Goal: Transaction & Acquisition: Obtain resource

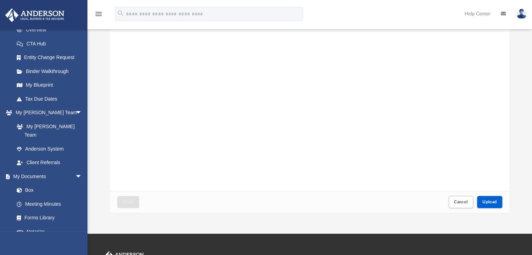
scroll to position [70, 0]
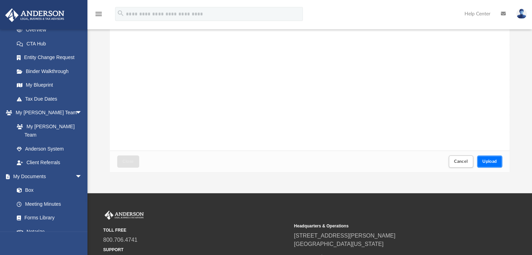
click at [498, 159] on button "Upload" at bounding box center [489, 162] width 25 height 12
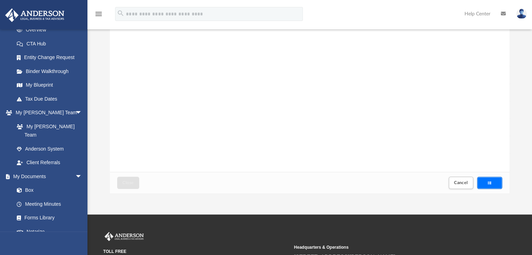
scroll to position [0, 0]
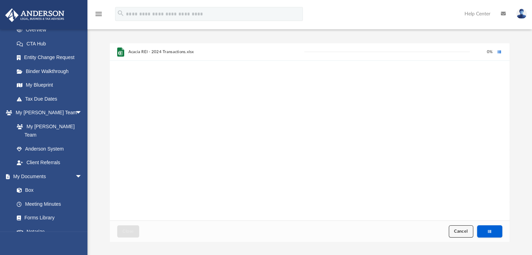
click at [457, 233] on span "Cancel" at bounding box center [461, 232] width 14 height 4
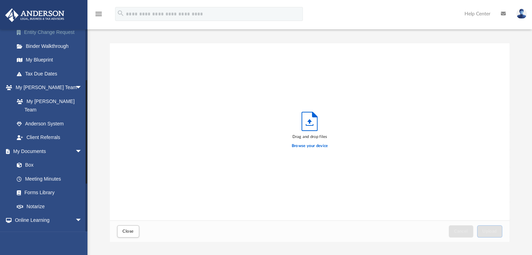
scroll to position [140, 0]
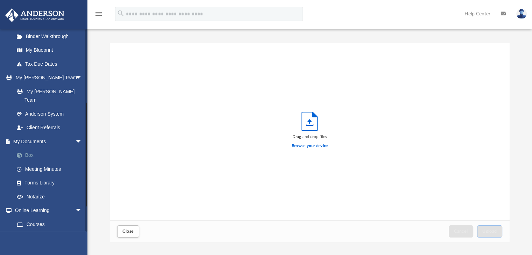
click at [40, 149] on link "Box" at bounding box center [51, 156] width 83 height 14
click at [128, 230] on span "Close" at bounding box center [127, 232] width 11 height 4
click at [131, 233] on span "Close" at bounding box center [127, 232] width 11 height 4
click at [40, 149] on link "Box" at bounding box center [51, 156] width 83 height 14
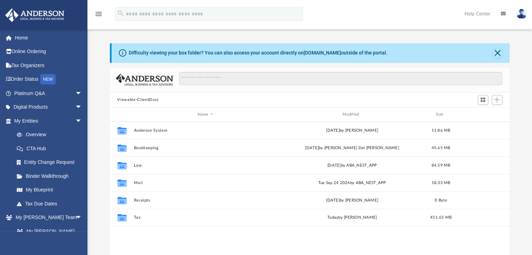
scroll to position [154, 395]
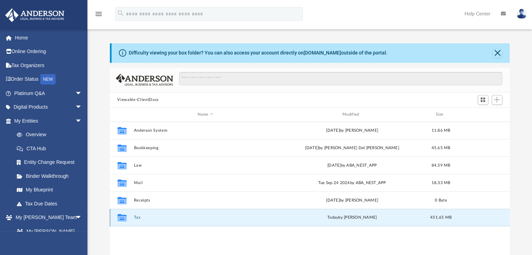
click at [136, 219] on button "Tax" at bounding box center [205, 218] width 143 height 5
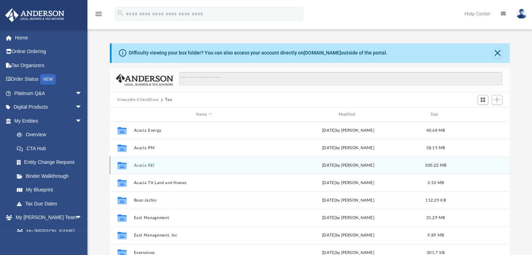
click at [145, 168] on div "Collaborated Folder Acacia REI Mon Sep 16 2024 by Robert Hale 100.23 MB" at bounding box center [310, 165] width 400 height 17
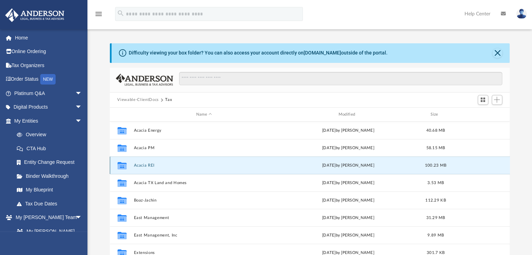
click at [145, 166] on button "Acacia REI" at bounding box center [204, 165] width 141 height 5
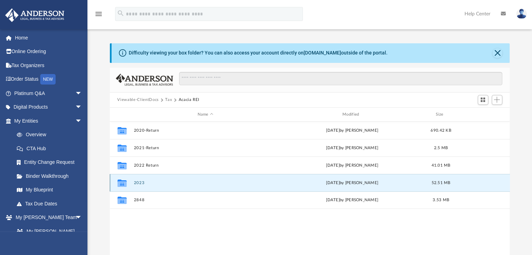
click at [136, 184] on button "2023" at bounding box center [205, 183] width 143 height 5
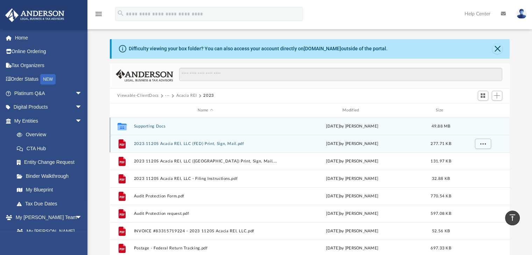
scroll to position [0, 0]
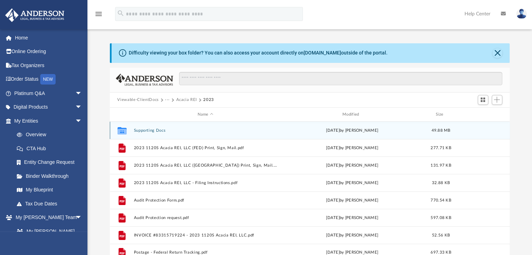
click at [146, 133] on div "Collaborated Folder Supporting Docs Fri Aug 16 2024 by Alex Price 49.88 MB" at bounding box center [310, 130] width 400 height 17
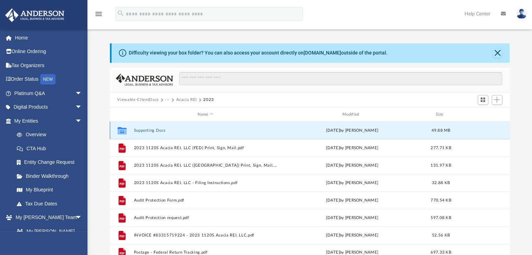
click at [146, 131] on button "Supporting Docs" at bounding box center [205, 130] width 143 height 5
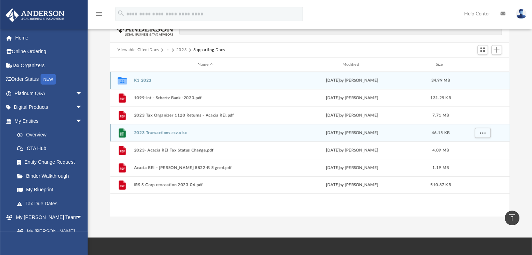
scroll to position [35, 0]
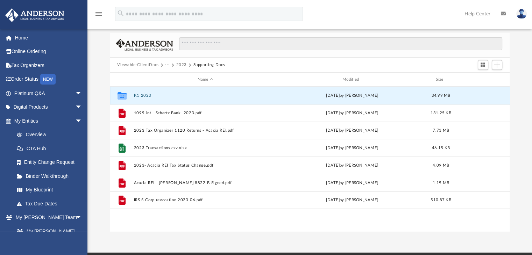
click at [135, 94] on button "K1 2023" at bounding box center [205, 95] width 143 height 5
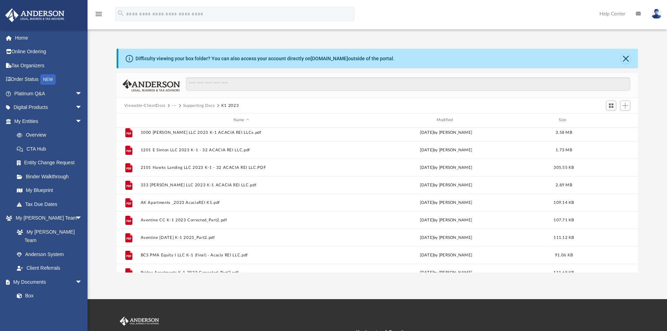
scroll to position [0, 0]
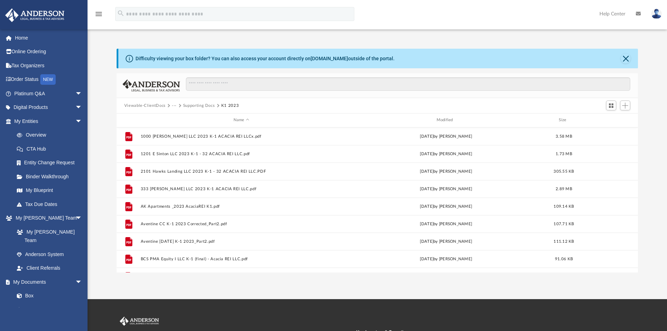
click at [188, 103] on button "Supporting Docs" at bounding box center [199, 106] width 32 height 6
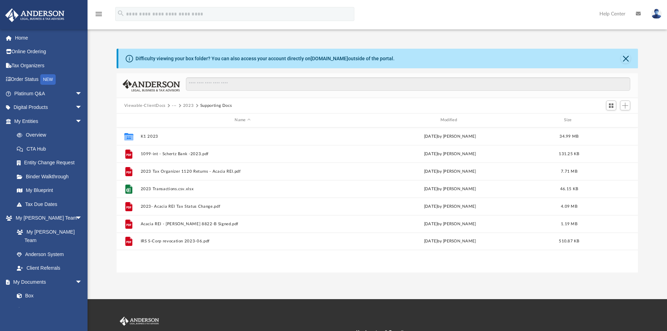
click at [184, 103] on button "2023" at bounding box center [188, 106] width 11 height 6
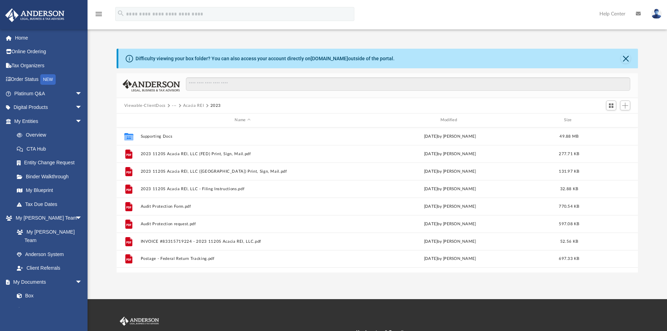
click at [191, 104] on button "Acacia REI" at bounding box center [193, 106] width 21 height 6
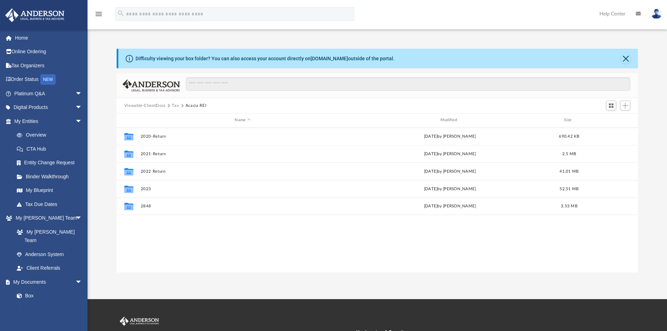
click at [175, 107] on button "Tax" at bounding box center [175, 106] width 7 height 6
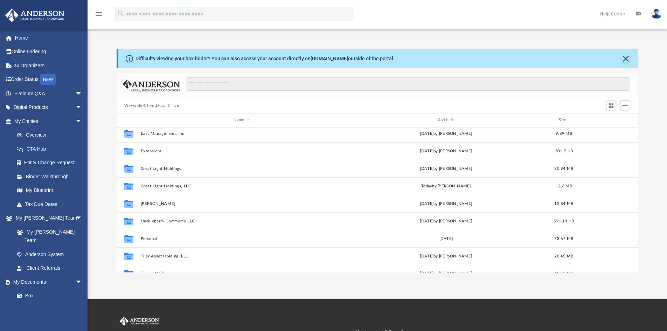
scroll to position [118, 0]
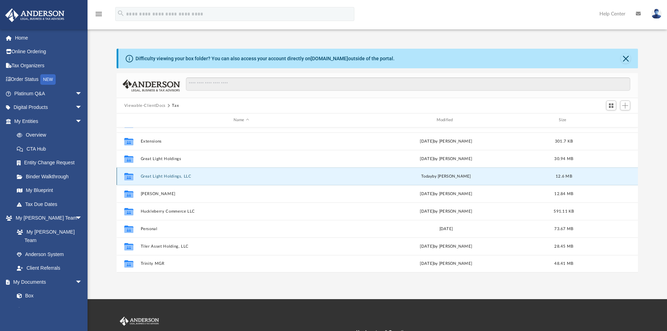
click at [153, 178] on button "Great Light Holdings, LLC" at bounding box center [241, 176] width 202 height 5
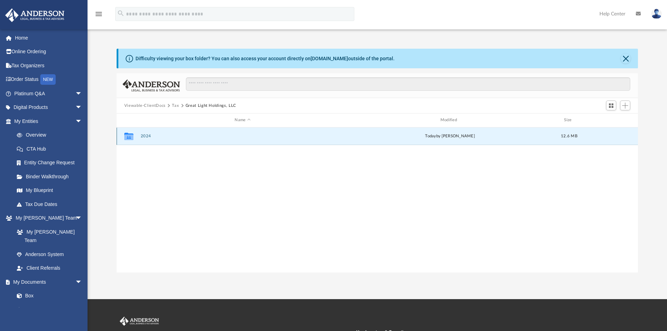
click at [148, 134] on button "2024" at bounding box center [242, 136] width 204 height 5
click at [149, 134] on button "Digital Tax Organizer" at bounding box center [242, 136] width 204 height 5
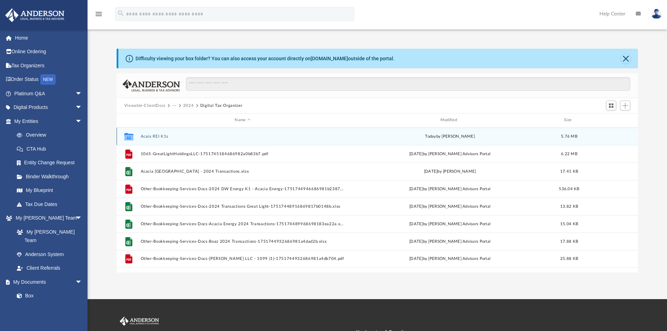
click at [147, 135] on button "Acaia REI K1s" at bounding box center [242, 136] width 204 height 5
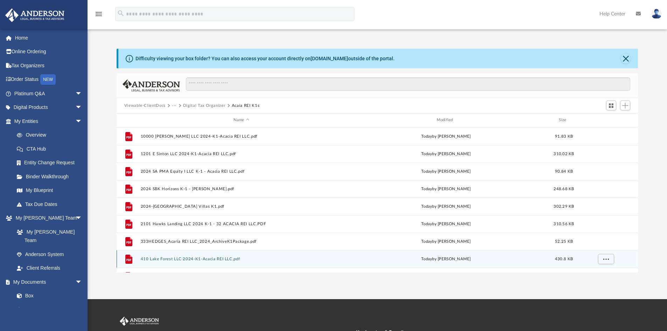
click at [161, 255] on button "410 Lake Forest LLC 2024-K1-Acacia REI LLC.pdf" at bounding box center [241, 259] width 202 height 5
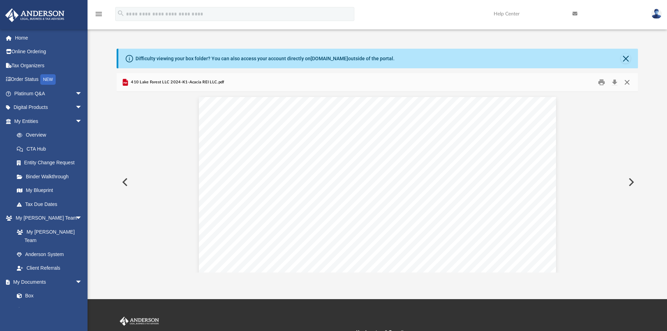
click at [537, 82] on button "Close" at bounding box center [626, 82] width 13 height 11
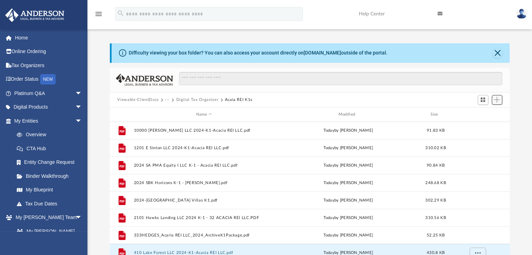
click at [498, 98] on span "Add" at bounding box center [497, 100] width 6 height 6
click at [483, 114] on li "Upload" at bounding box center [487, 113] width 22 height 7
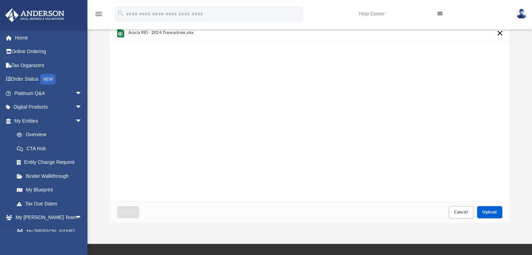
scroll to position [105, 0]
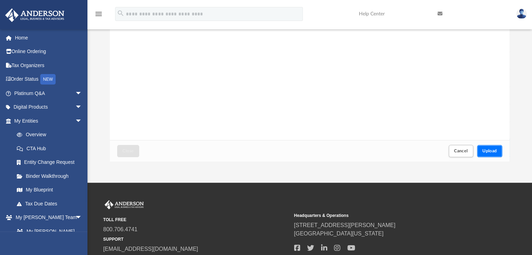
click at [483, 150] on span "Upload" at bounding box center [490, 151] width 15 height 4
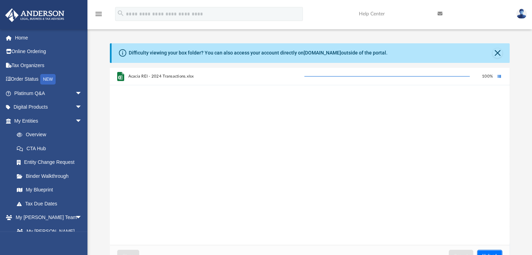
scroll to position [0, 0]
